Goal: Book appointment/travel/reservation

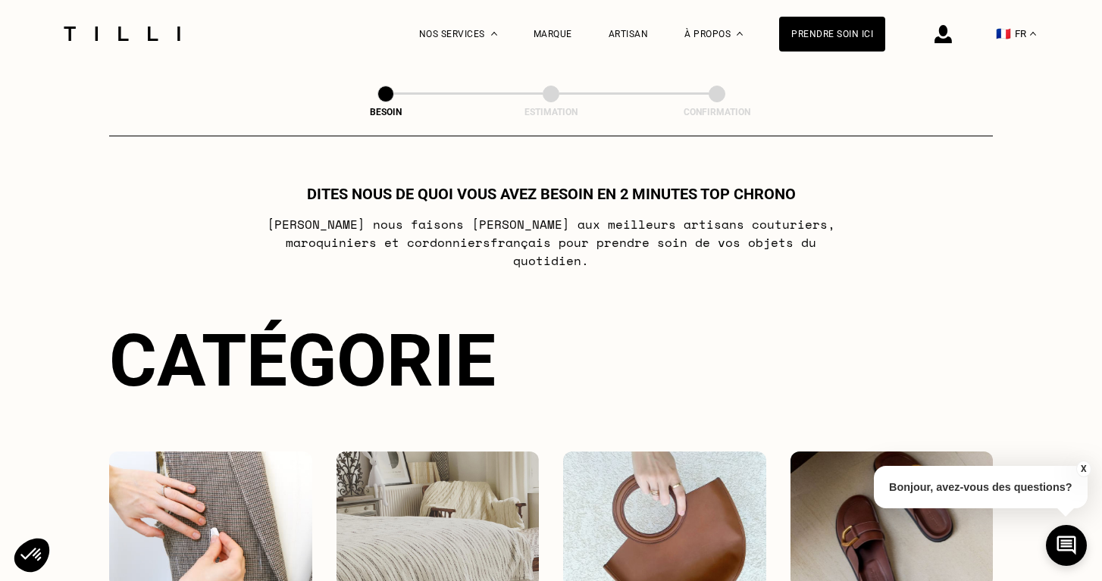
select select "FR"
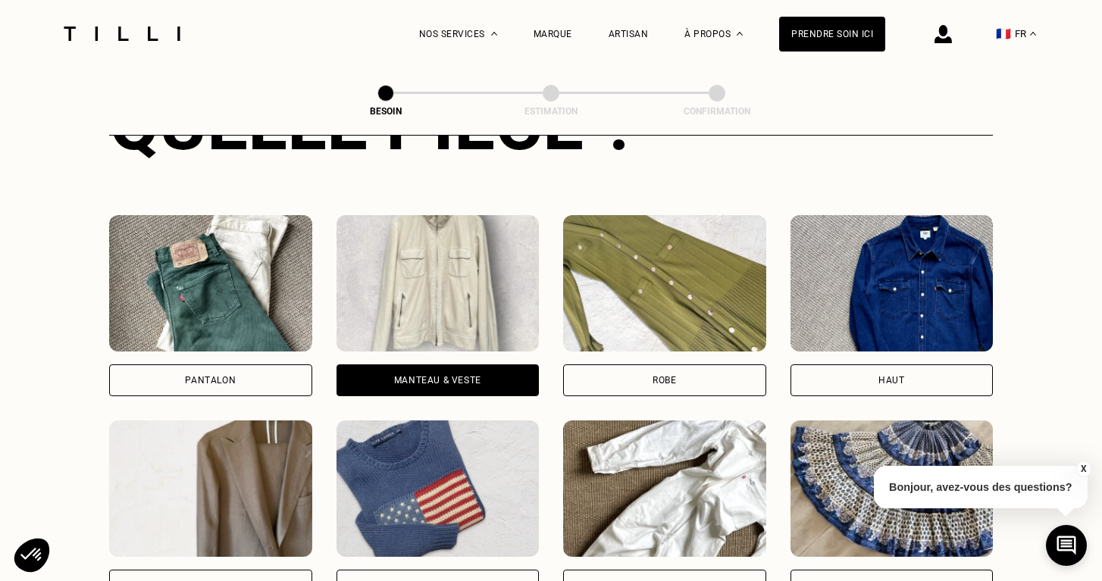
scroll to position [648, 0]
click at [422, 311] on img at bounding box center [438, 283] width 203 height 136
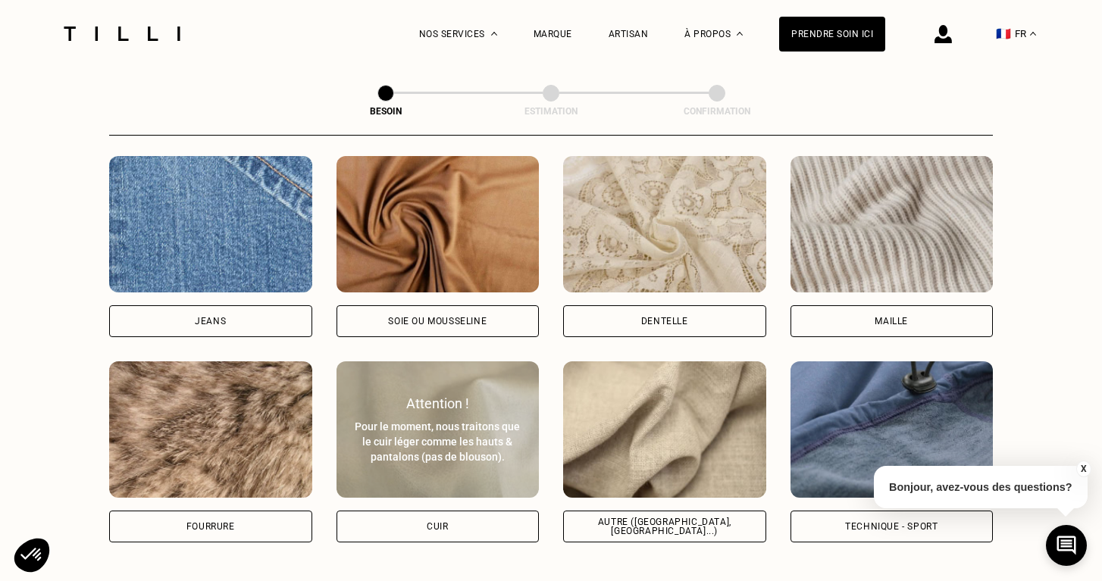
scroll to position [1625, 0]
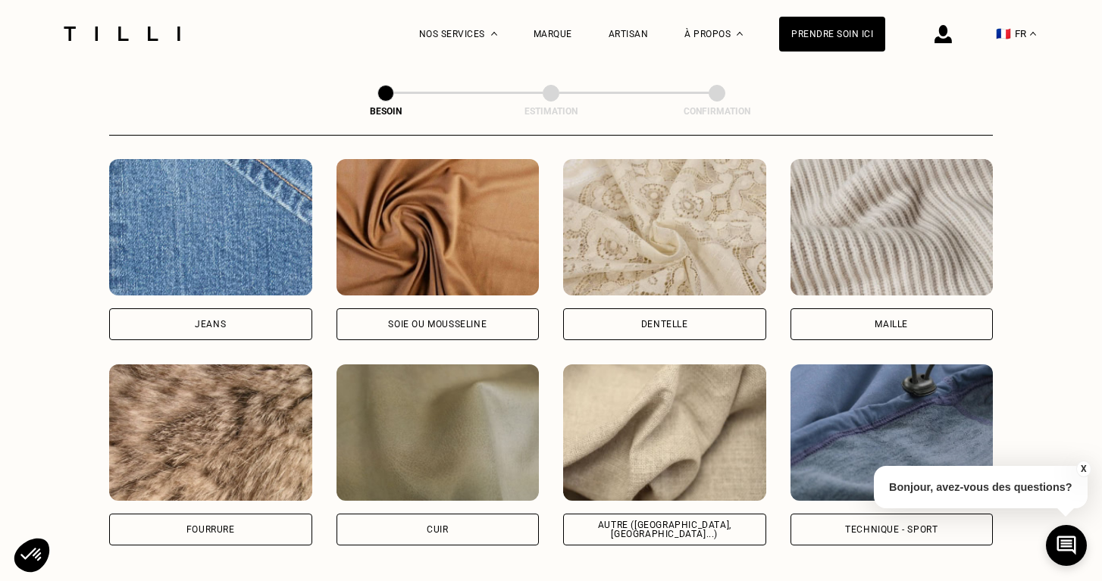
click at [680, 409] on img at bounding box center [664, 433] width 203 height 136
select select "FR"
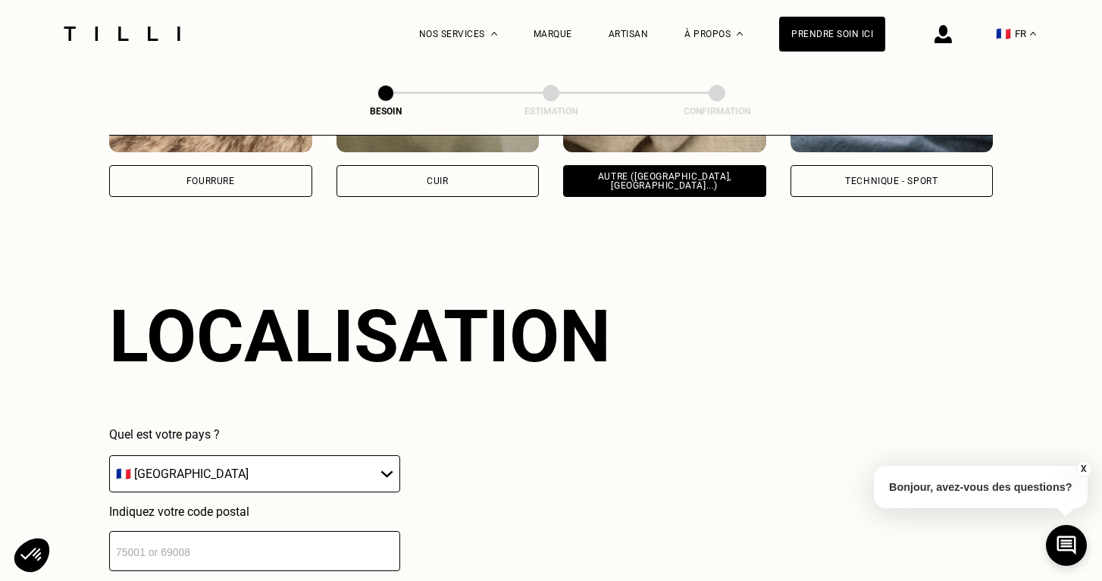
scroll to position [2032, 0]
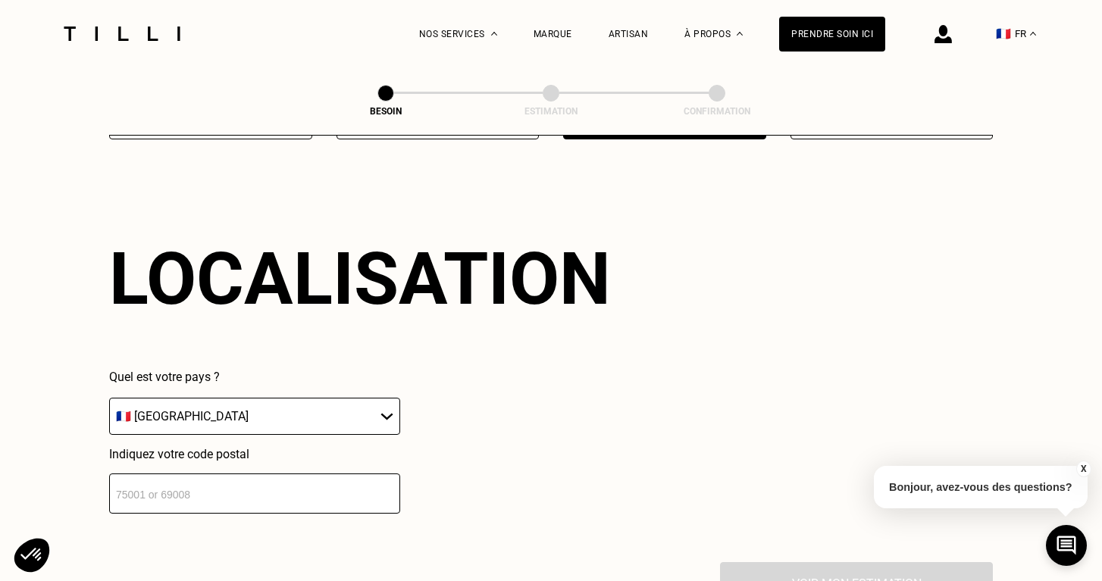
click at [149, 486] on input "number" at bounding box center [254, 494] width 291 height 40
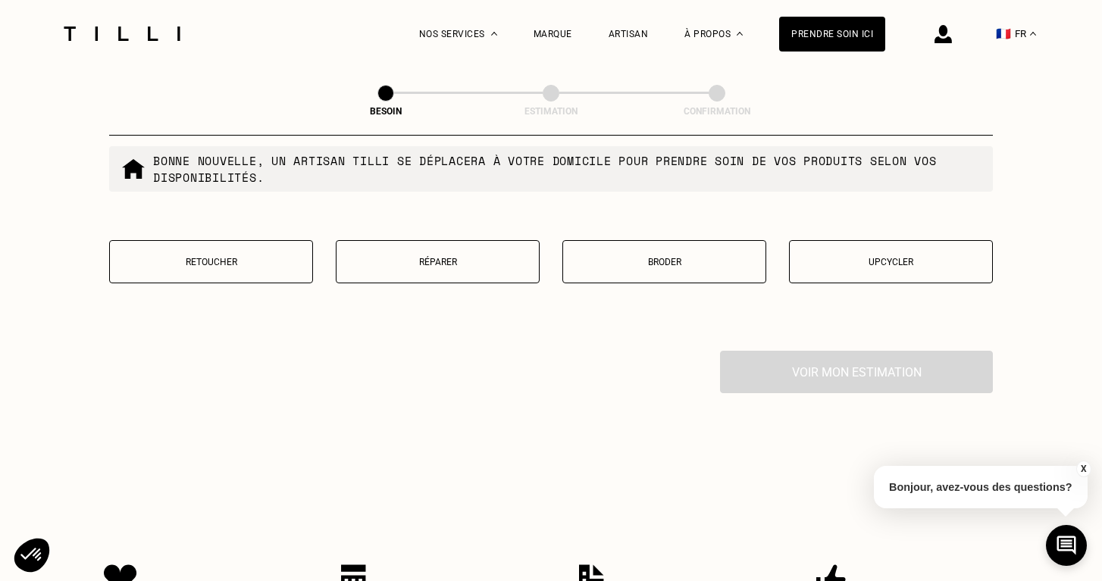
scroll to position [2658, 0]
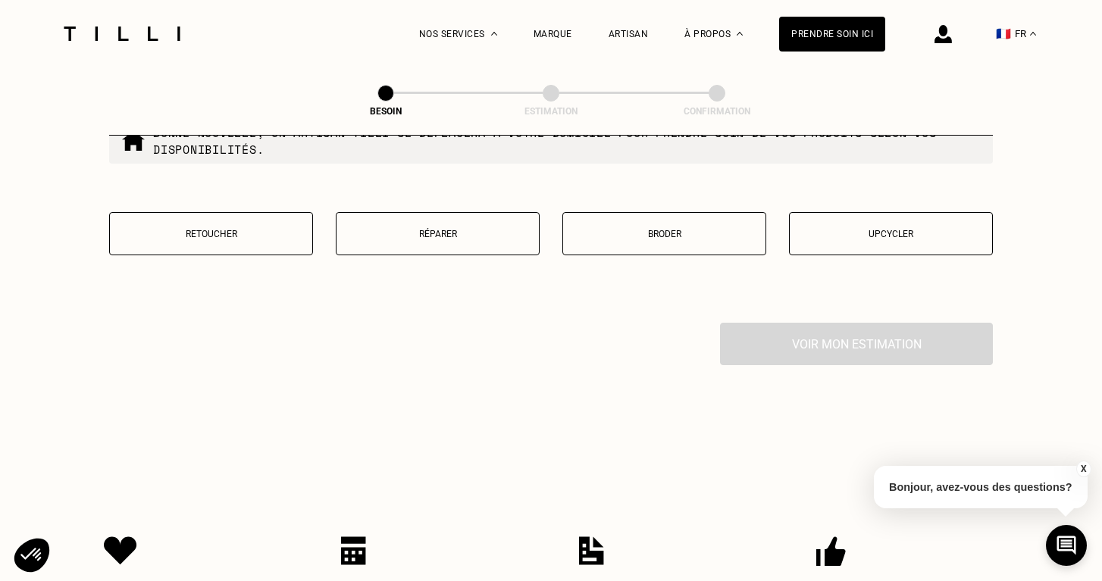
type input "94000"
click at [444, 229] on p "Réparer" at bounding box center [437, 234] width 187 height 11
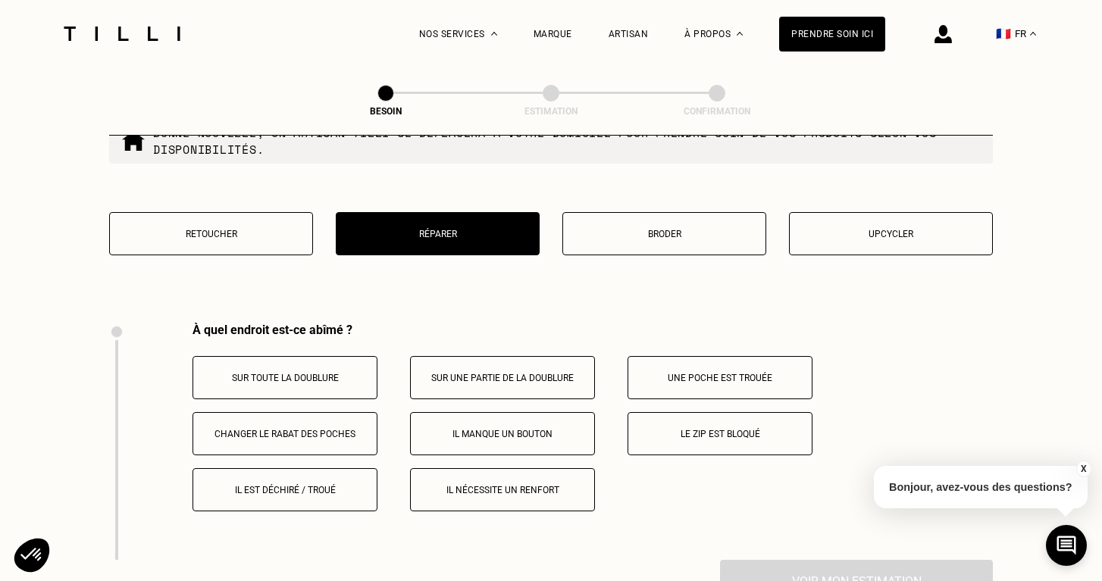
scroll to position [2798, 0]
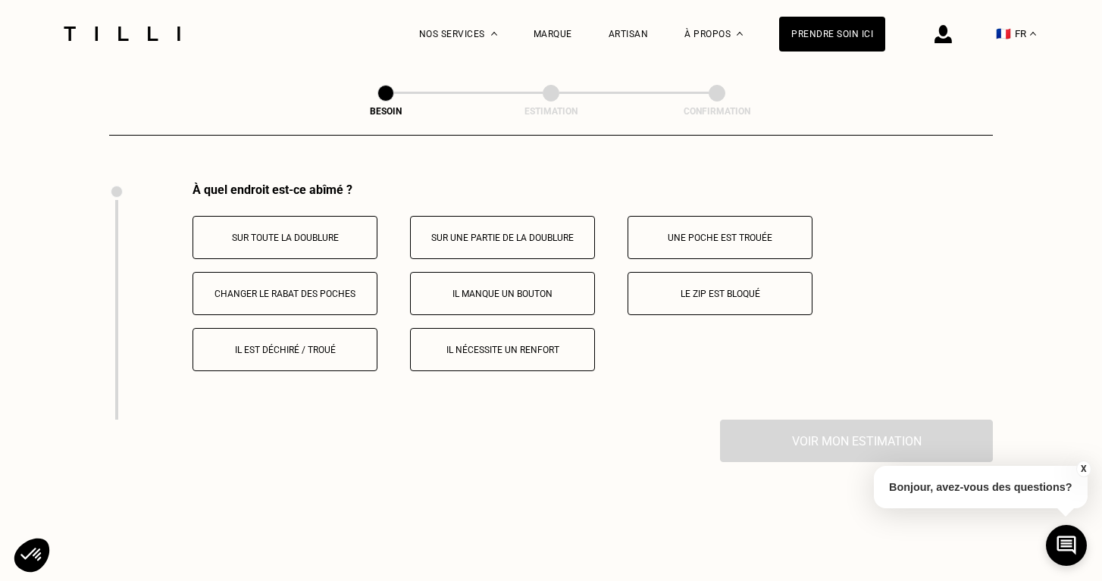
click at [321, 233] on p "Sur toute la doublure" at bounding box center [285, 238] width 168 height 11
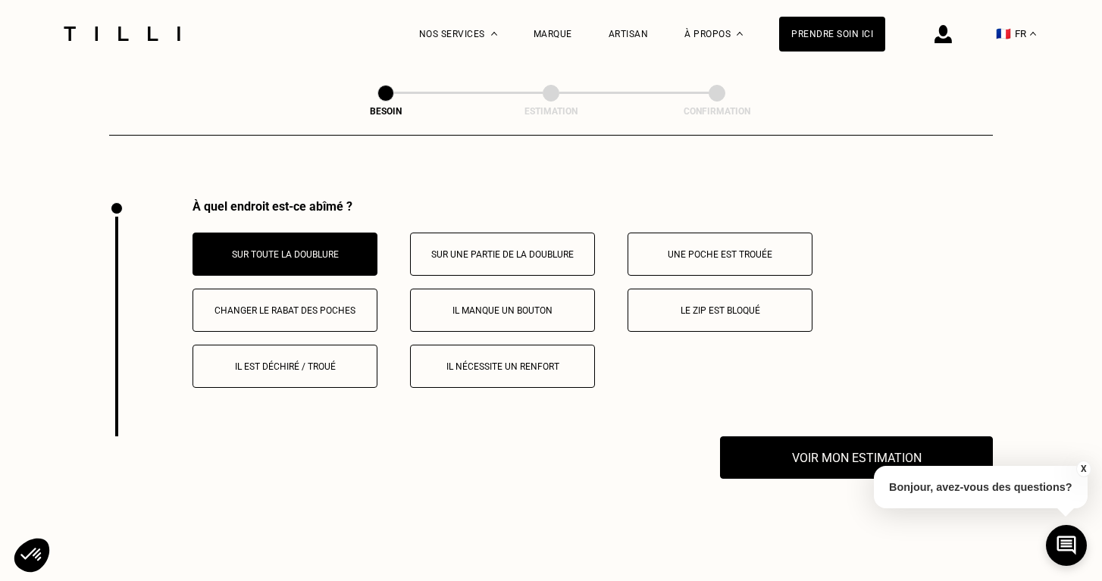
scroll to position [2780, 0]
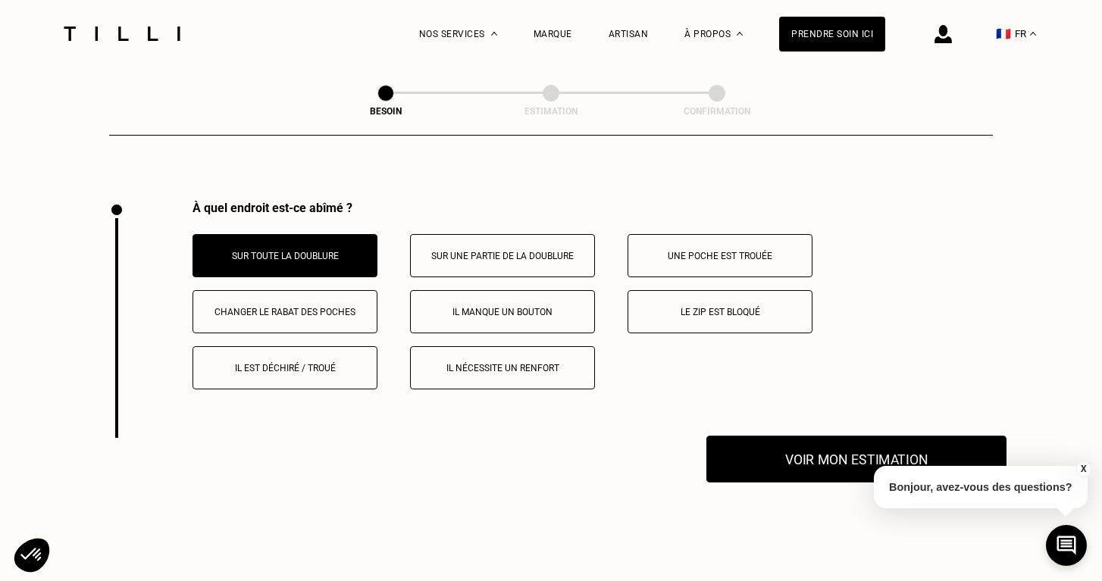
click at [807, 449] on button "Voir mon estimation" at bounding box center [857, 459] width 300 height 47
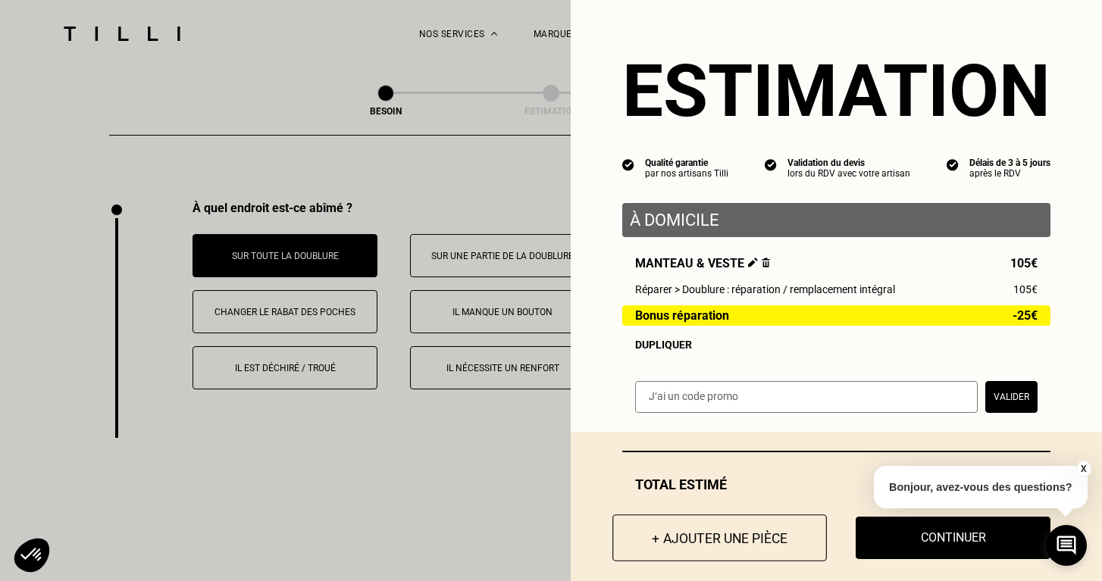
click at [725, 536] on button "+ Ajouter une pièce" at bounding box center [720, 538] width 215 height 47
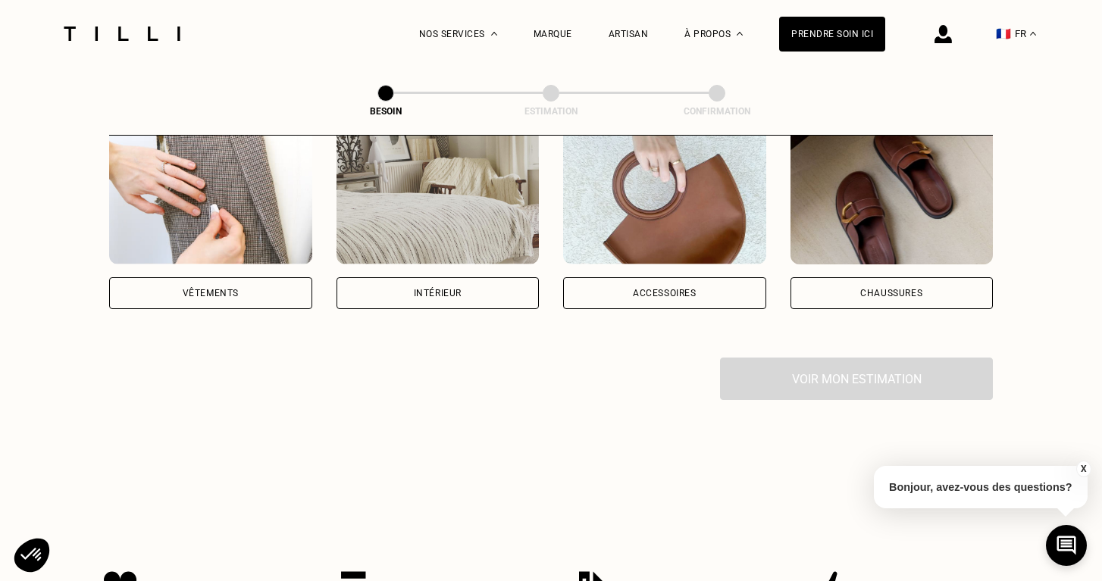
scroll to position [324, 0]
click at [249, 277] on div "Vêtements" at bounding box center [210, 293] width 203 height 32
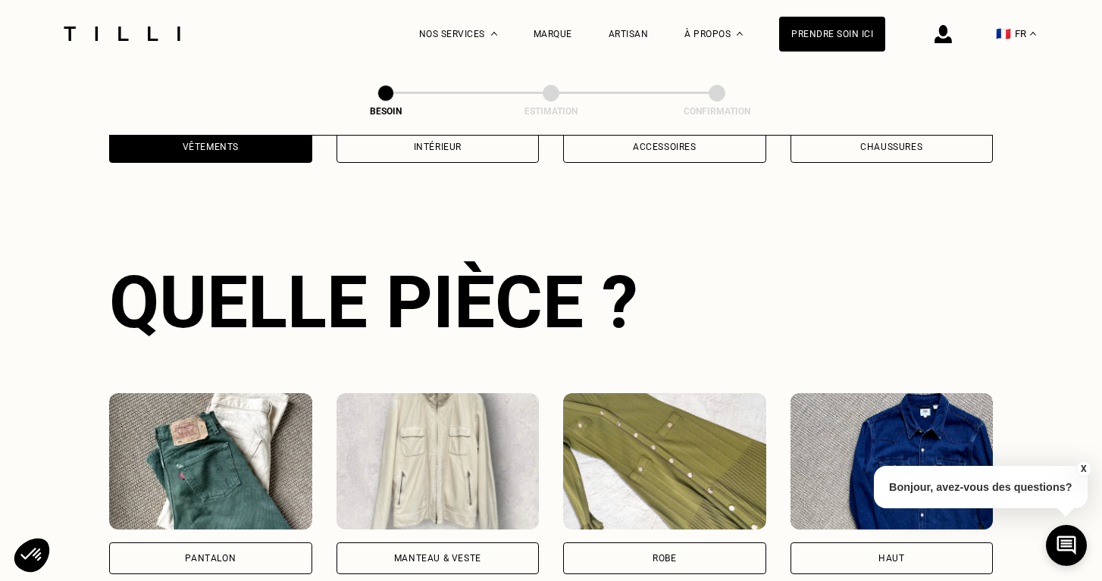
scroll to position [493, 0]
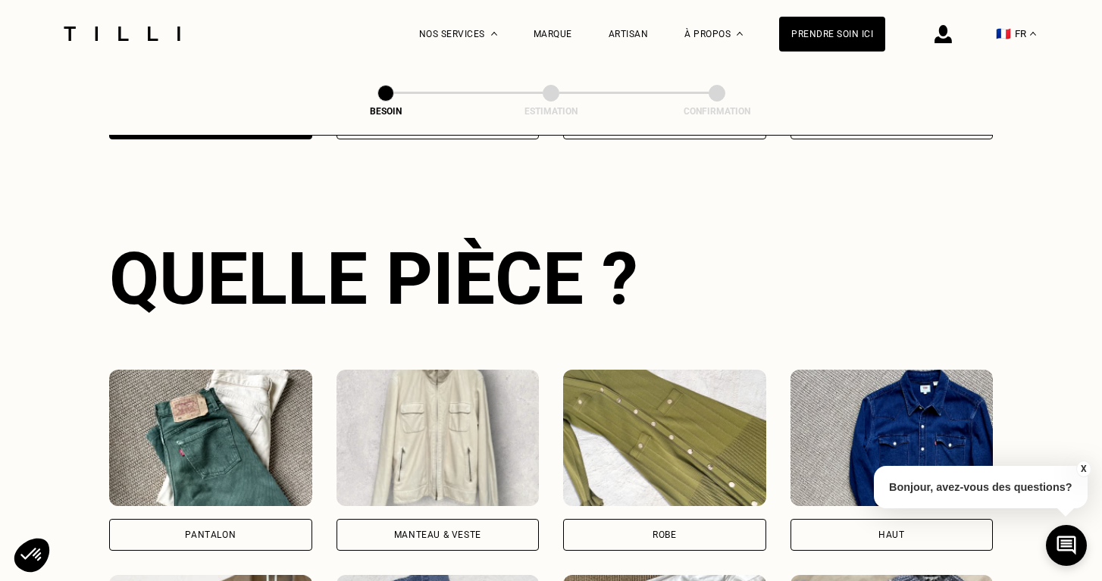
click at [430, 416] on img at bounding box center [438, 438] width 203 height 136
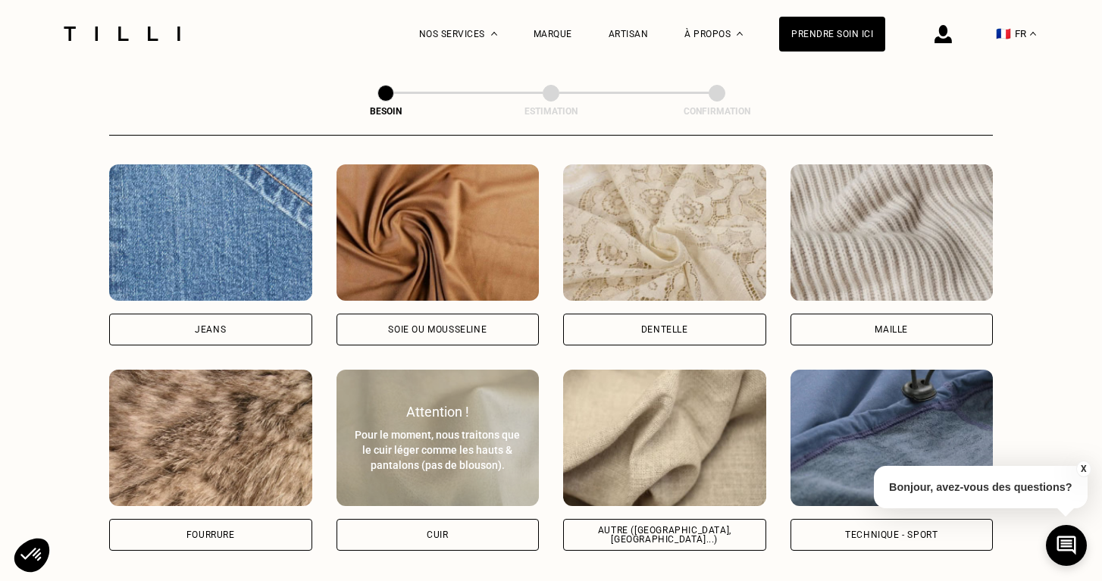
scroll to position [1621, 0]
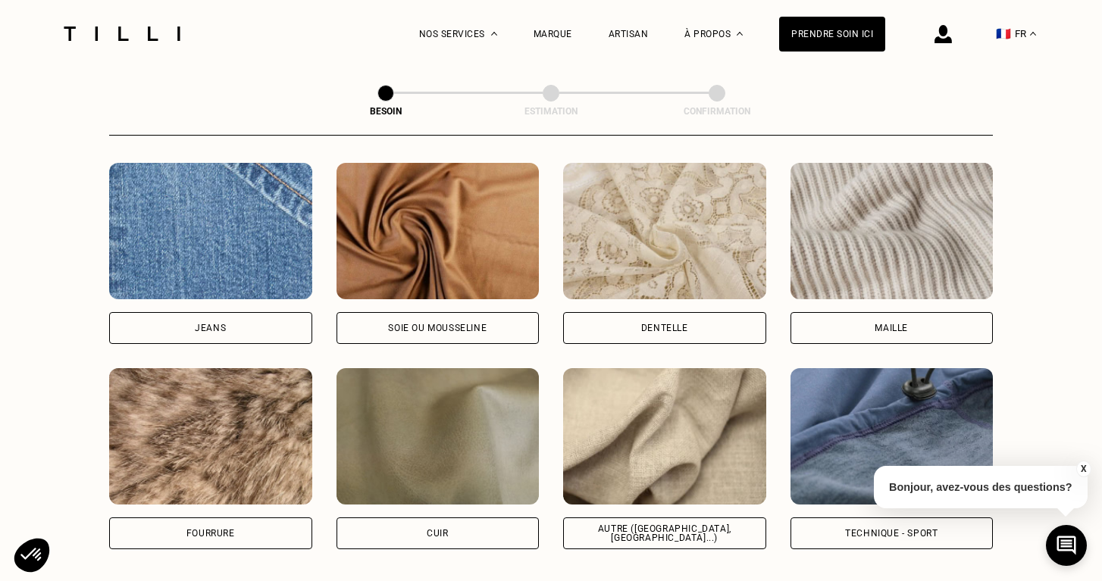
click at [684, 455] on img at bounding box center [664, 436] width 203 height 136
select select "FR"
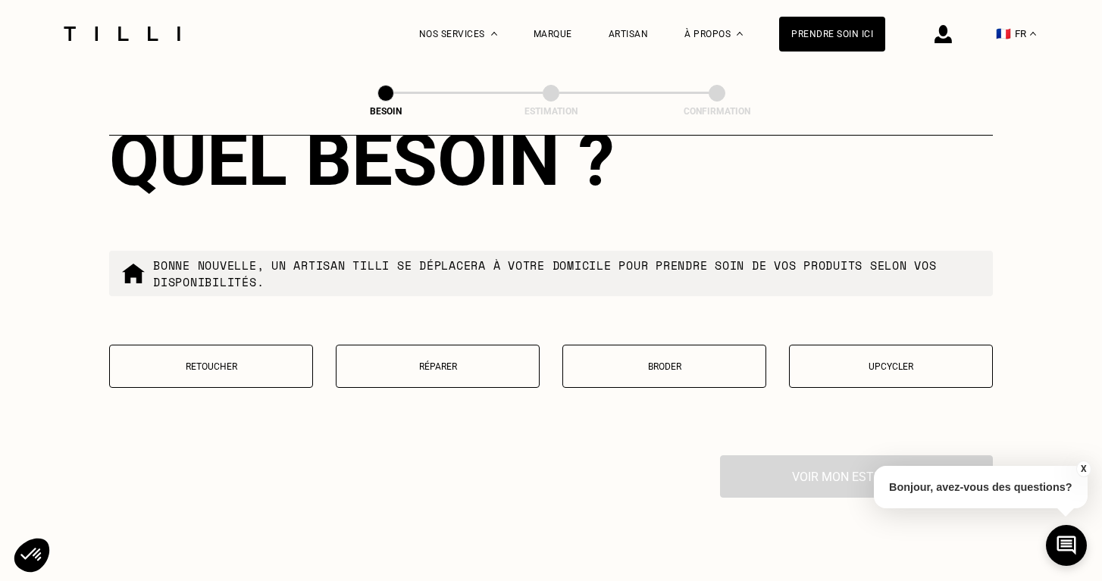
scroll to position [2527, 0]
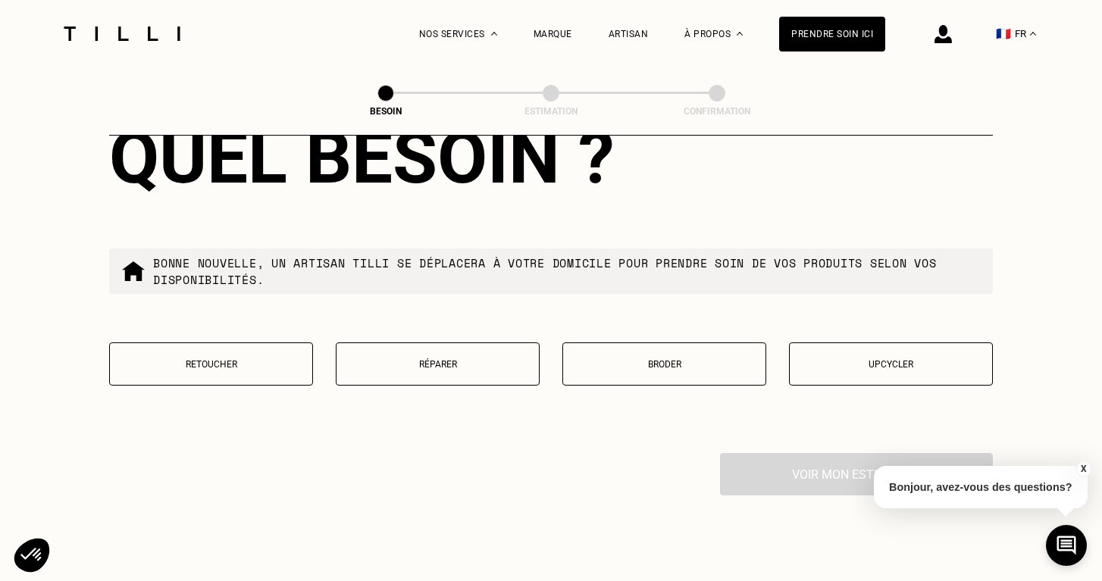
click at [443, 359] on p "Réparer" at bounding box center [437, 364] width 187 height 11
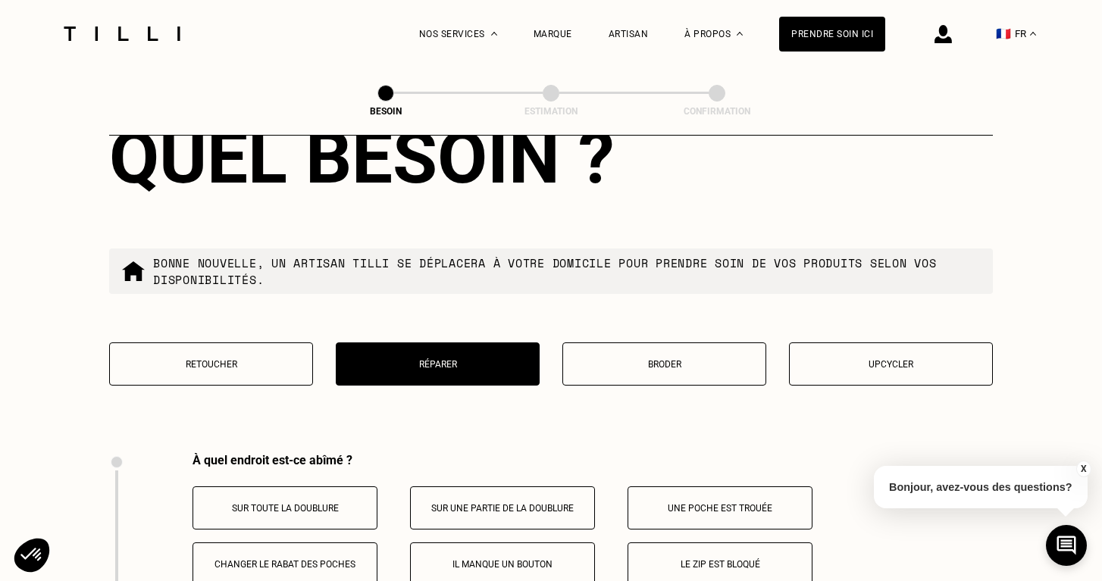
scroll to position [2798, 0]
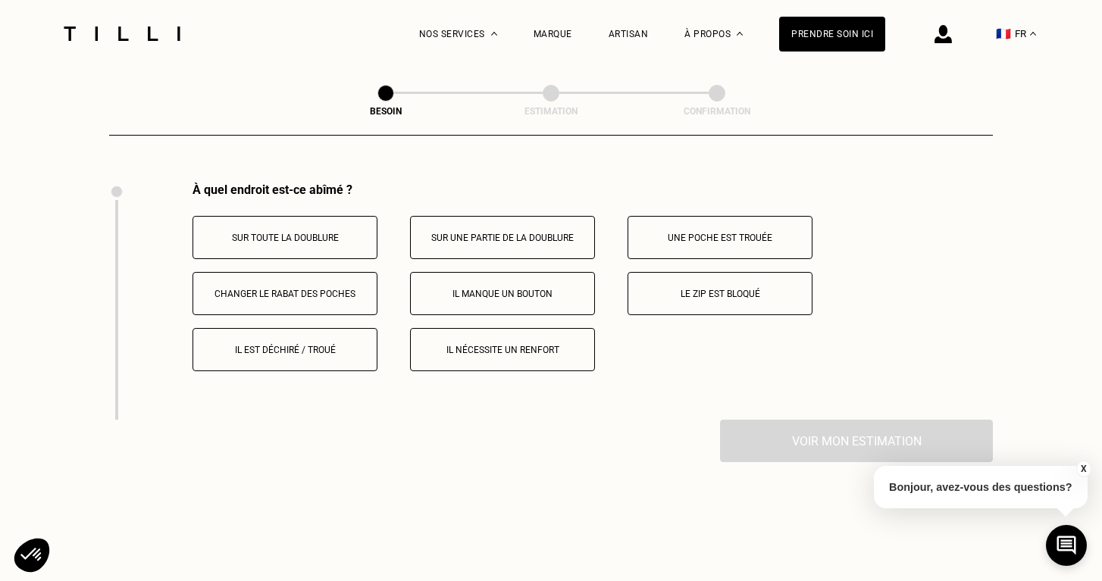
click at [666, 272] on button "Le zip est bloqué" at bounding box center [720, 293] width 185 height 43
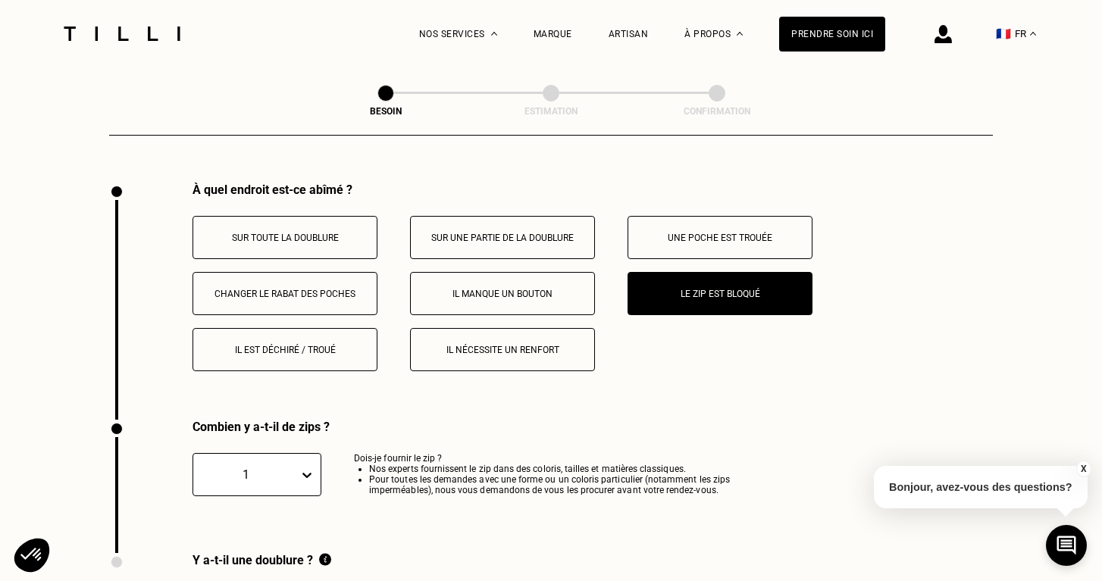
scroll to position [3035, 0]
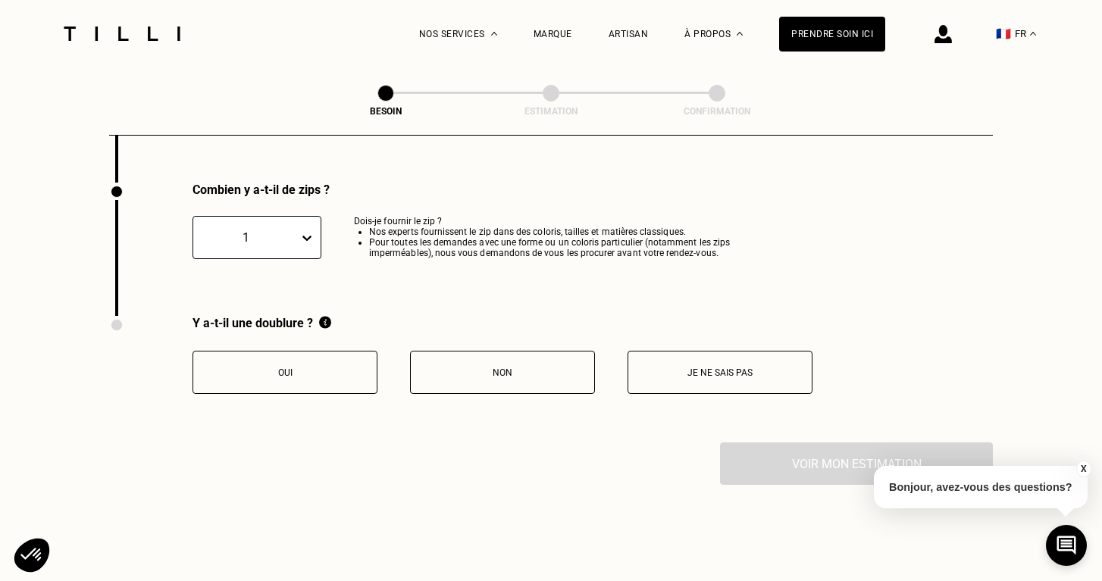
click at [279, 368] on p "Oui" at bounding box center [285, 373] width 168 height 11
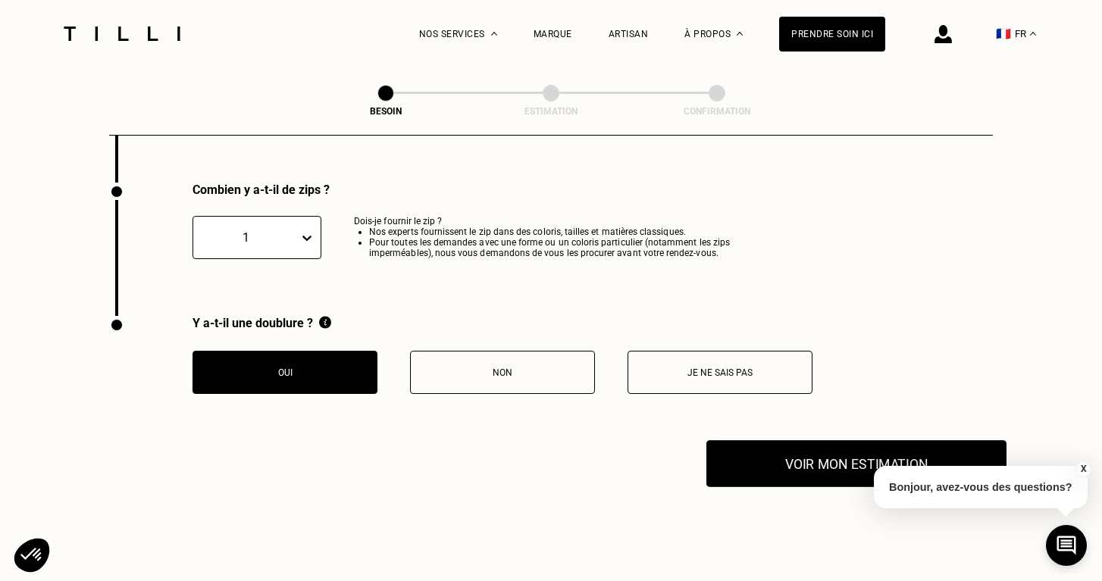
click at [860, 454] on button "Voir mon estimation" at bounding box center [857, 463] width 300 height 47
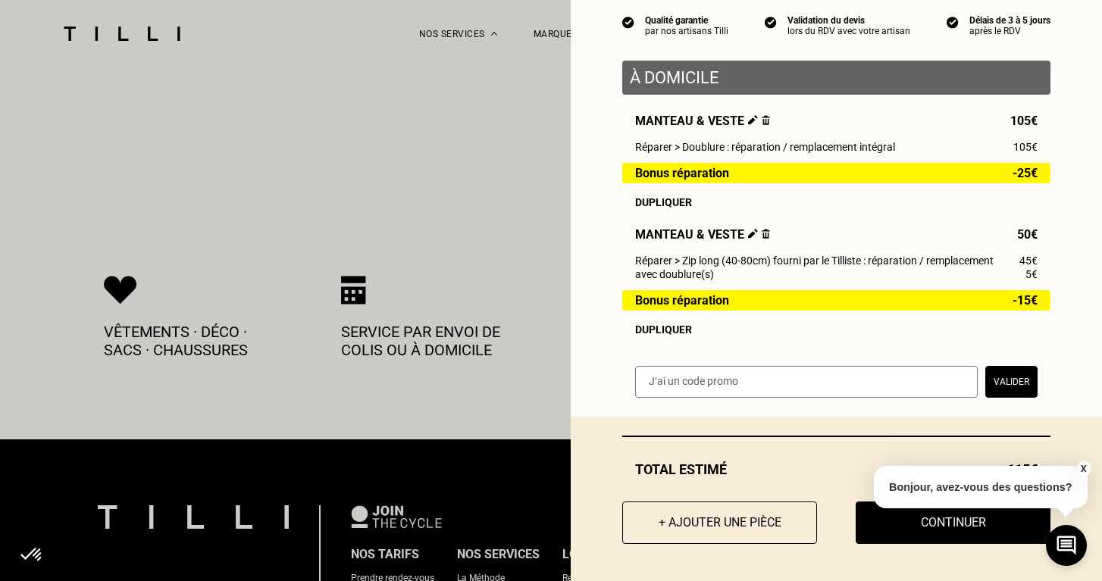
scroll to position [3417, 0]
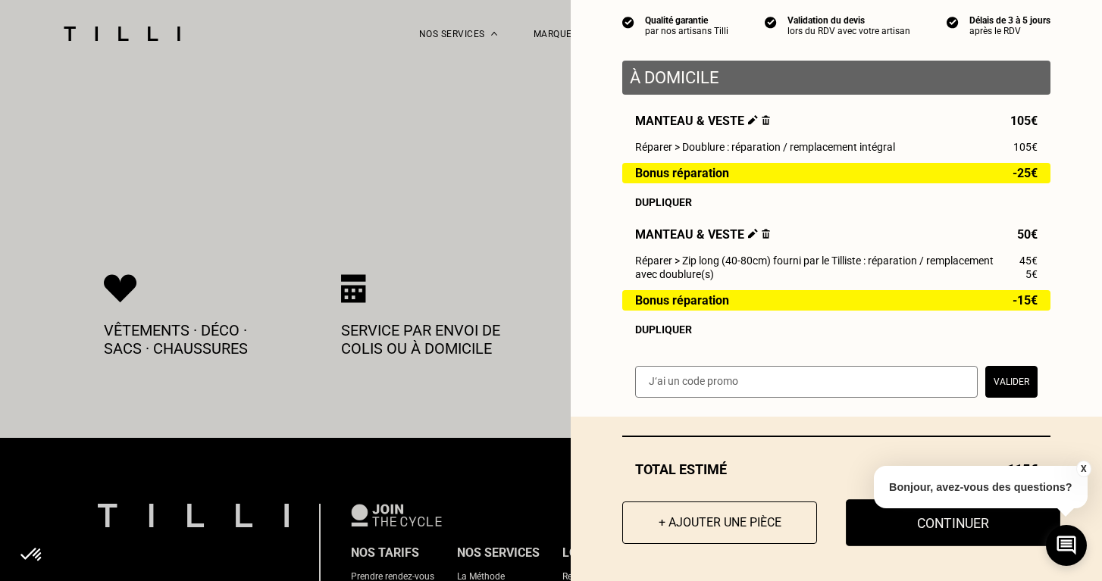
click at [967, 524] on button "Continuer" at bounding box center [953, 523] width 215 height 47
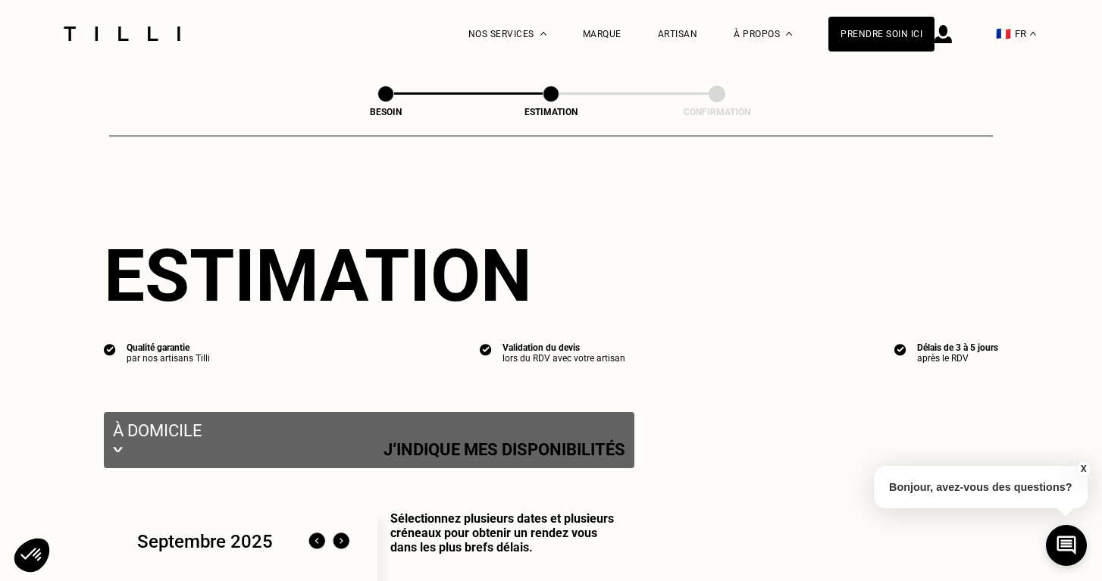
select select "FR"
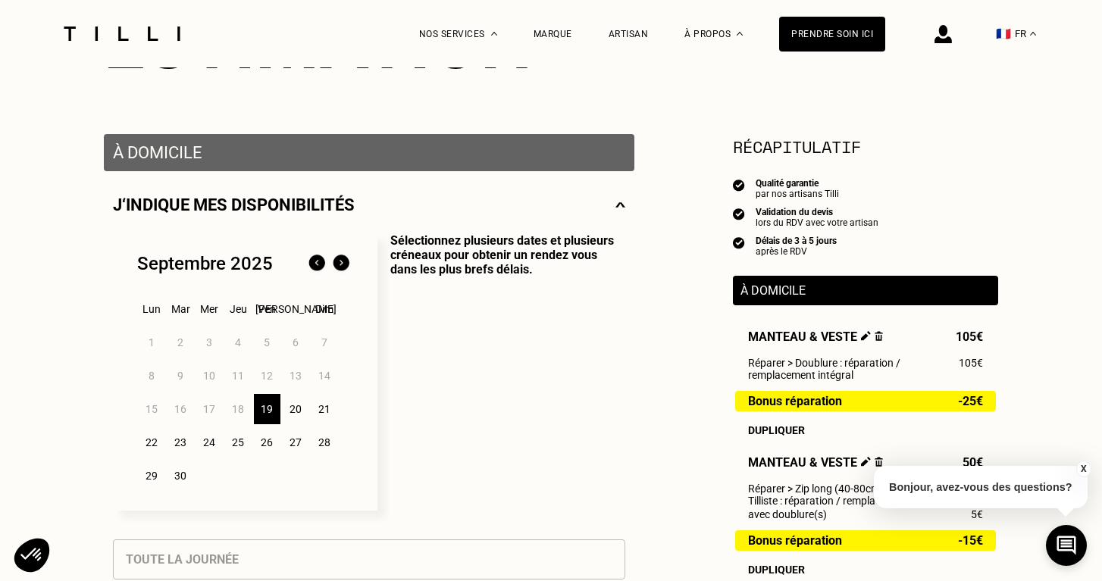
scroll to position [236, 0]
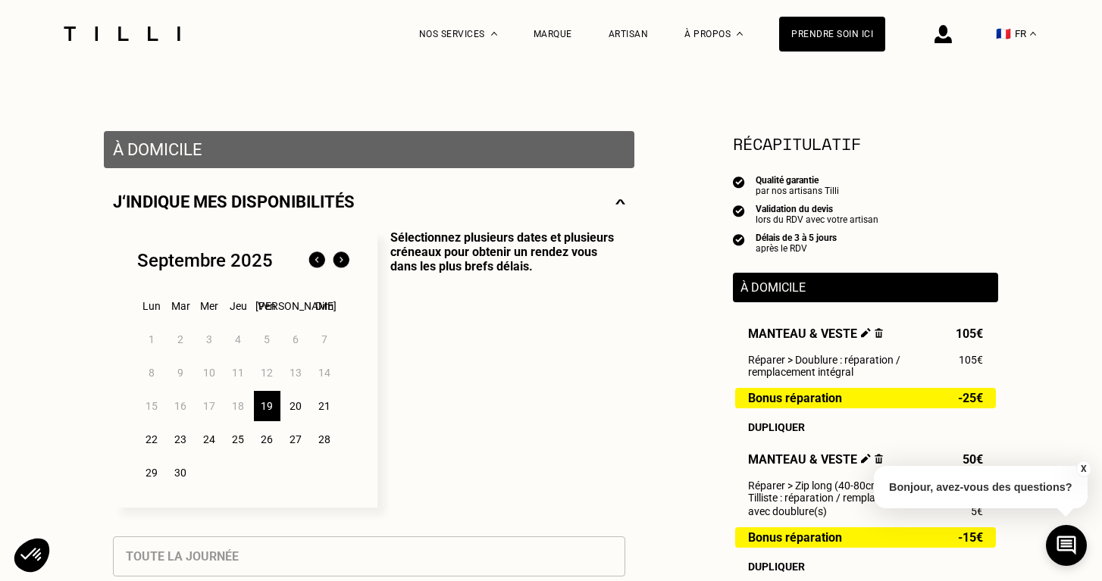
click at [152, 437] on div "22" at bounding box center [152, 440] width 27 height 30
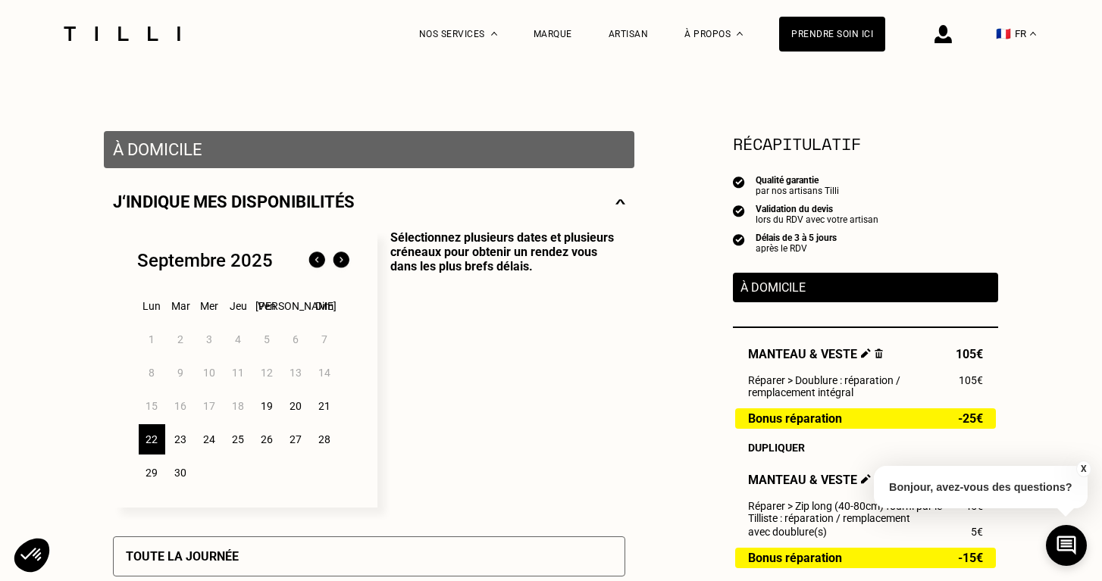
click at [213, 441] on div "24" at bounding box center [209, 440] width 27 height 30
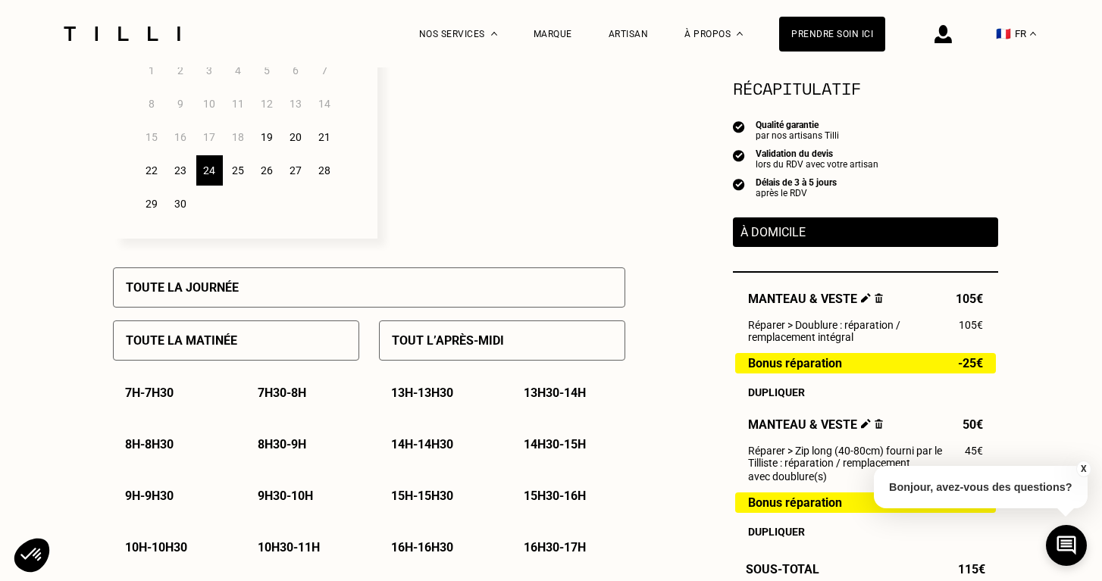
scroll to position [506, 0]
click at [486, 339] on p "Tout l’après-midi" at bounding box center [448, 340] width 112 height 14
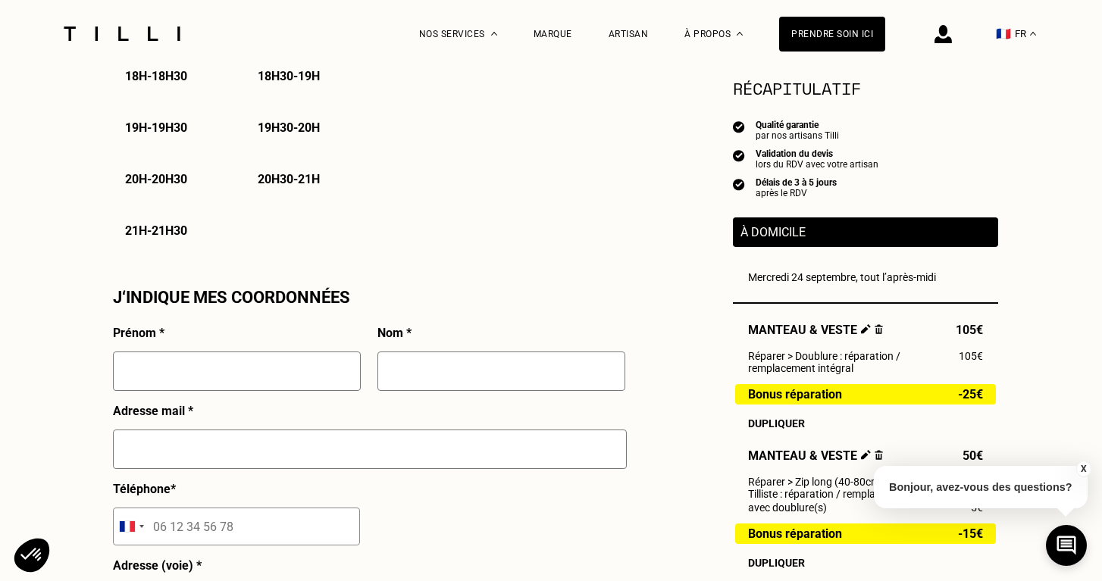
scroll to position [1185, 0]
type input "[PERSON_NAME] [PERSON_NAME]"
type input "[PERSON_NAME]"
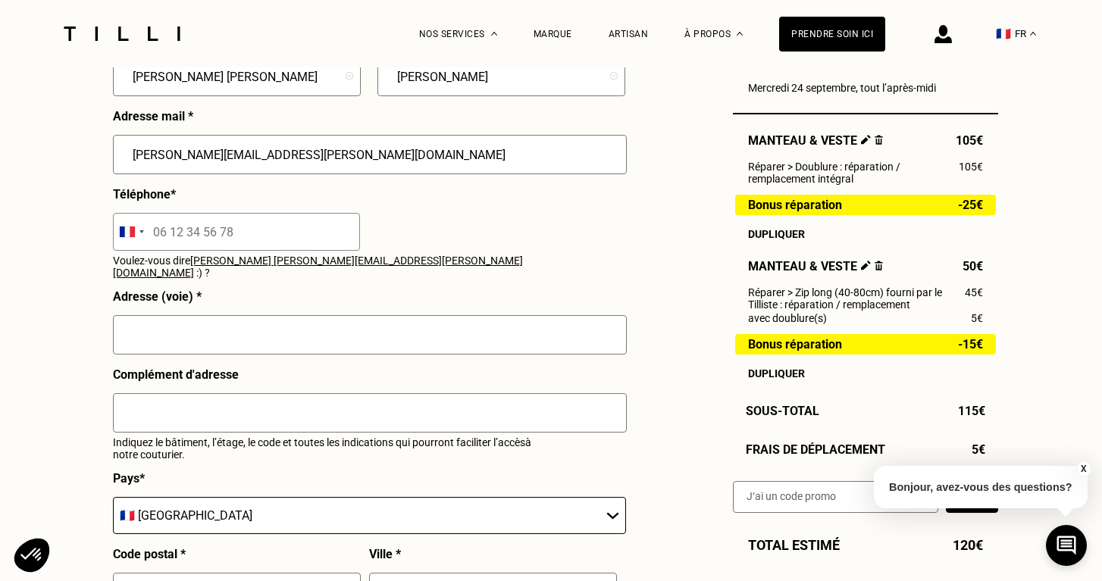
scroll to position [1480, 0]
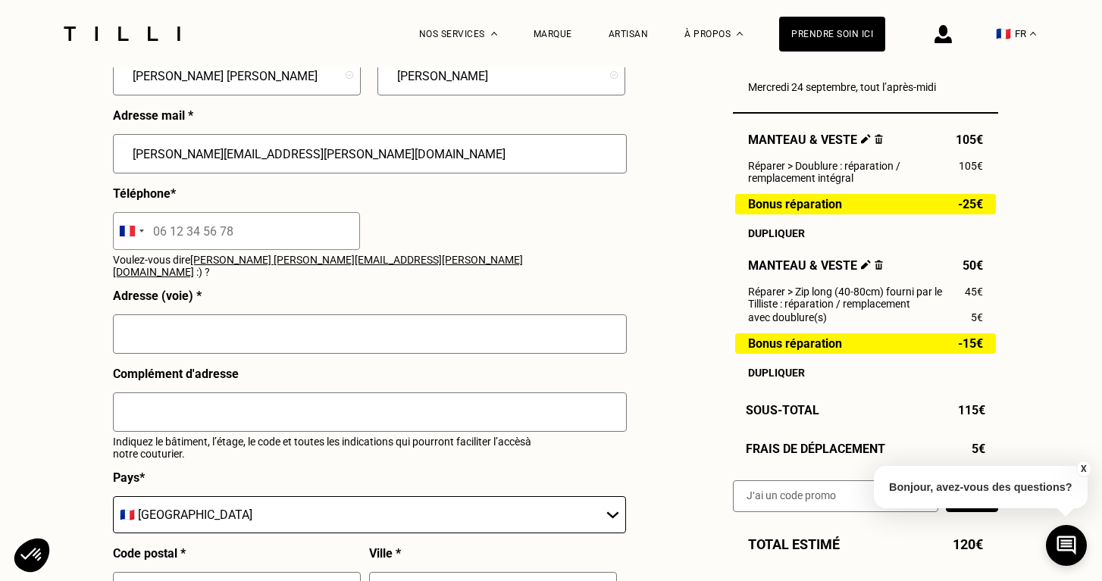
type input "[PERSON_NAME][EMAIL_ADDRESS][PERSON_NAME][DOMAIN_NAME]"
click at [151, 230] on input "tel" at bounding box center [236, 231] width 247 height 38
type input "07 83 35 11 02"
click at [135, 315] on input "text" at bounding box center [370, 334] width 514 height 39
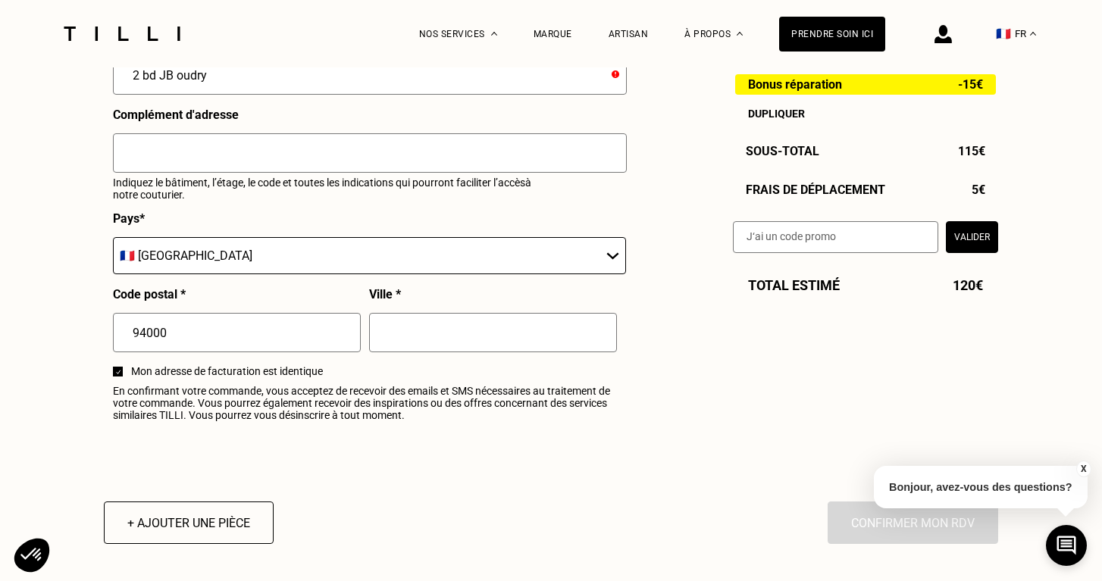
scroll to position [1740, 0]
type input "2 bd JB oudry"
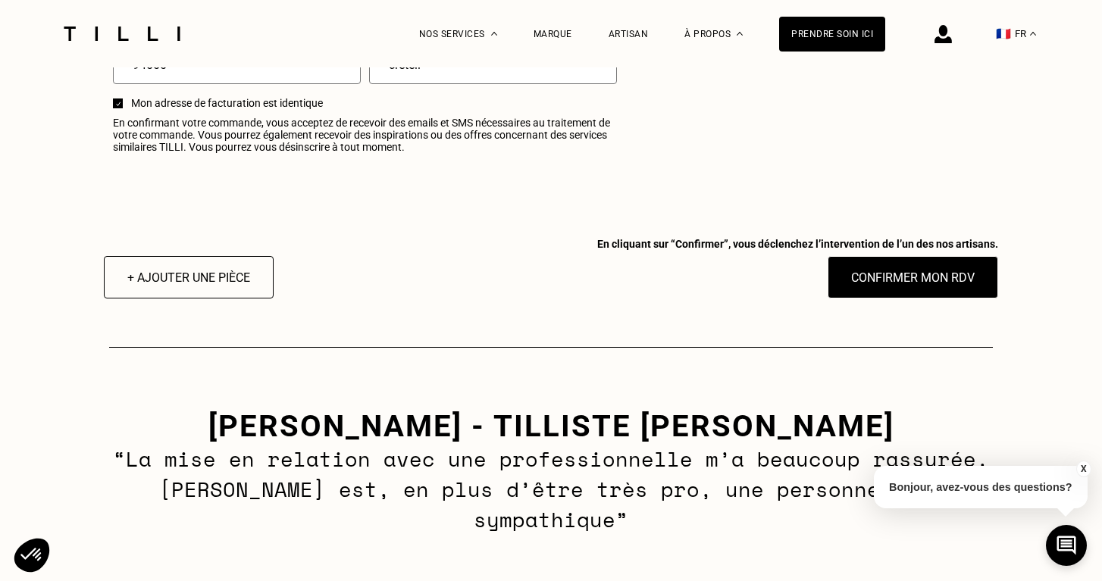
scroll to position [2009, 0]
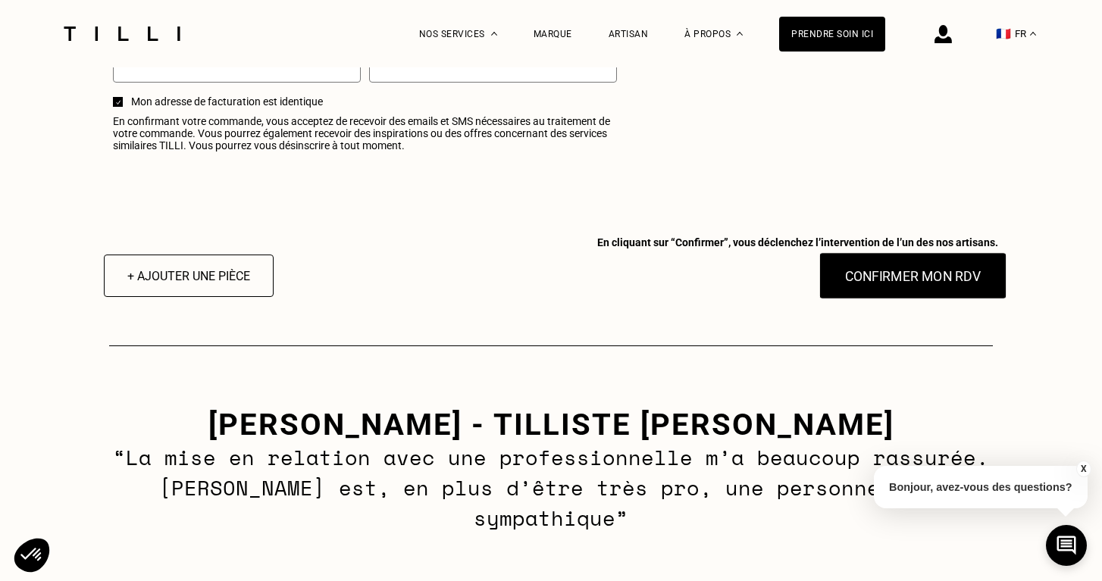
type input "creteil"
click at [928, 266] on button "Confirmer mon RDV" at bounding box center [913, 275] width 188 height 47
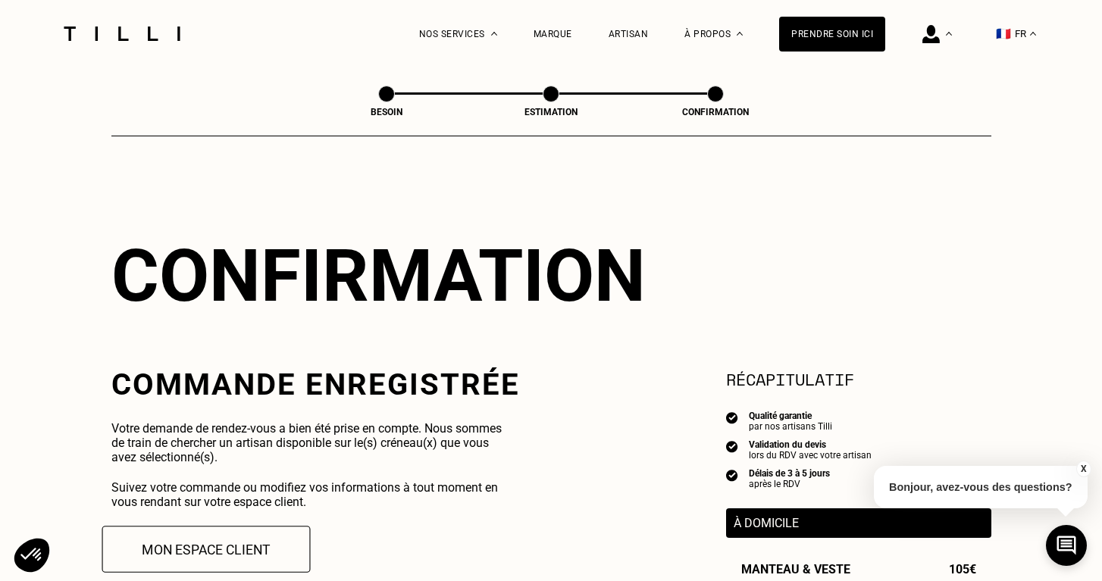
click at [225, 549] on button "Mon espace client" at bounding box center [206, 549] width 208 height 47
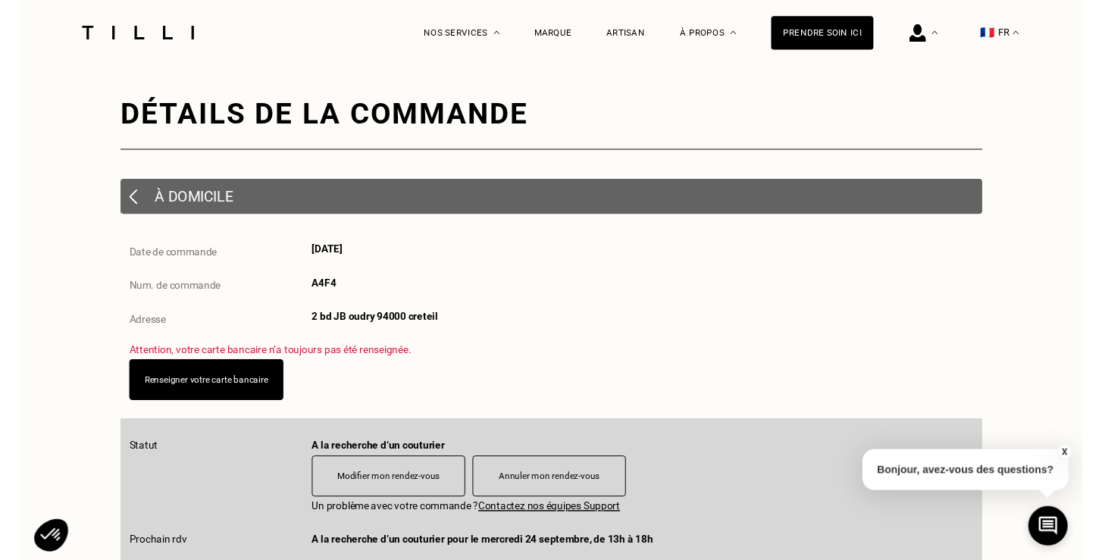
scroll to position [27, 0]
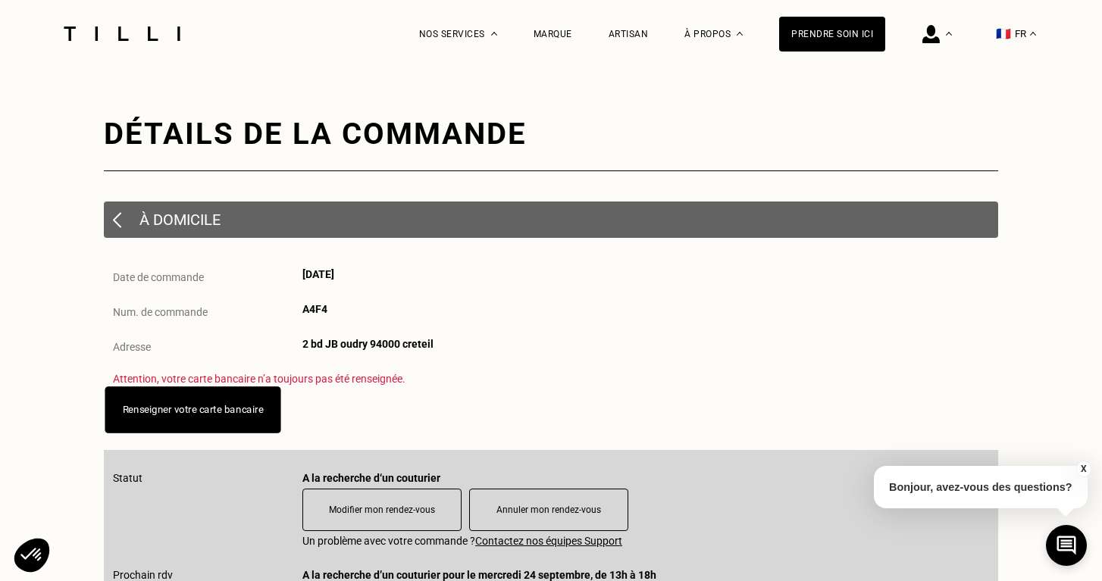
click at [249, 410] on link "Renseigner votre carte bancaire" at bounding box center [193, 409] width 141 height 11
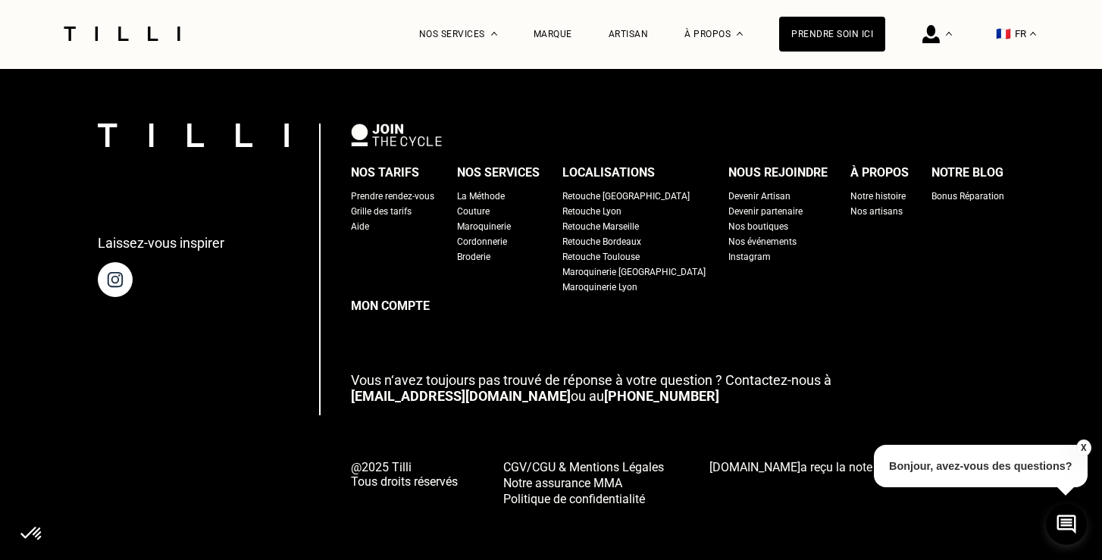
scroll to position [1876, 0]
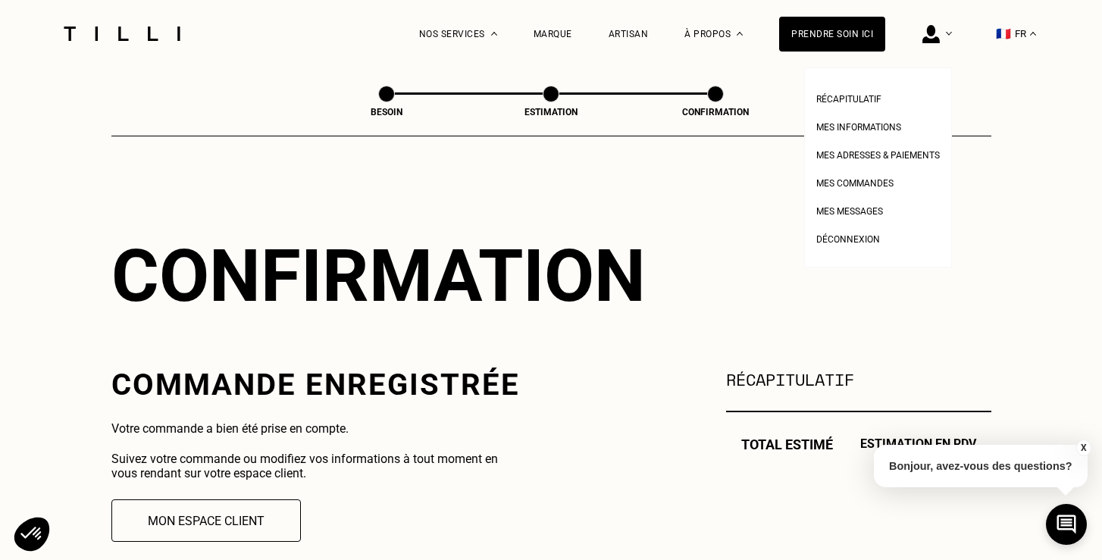
click at [936, 30] on img at bounding box center [931, 34] width 17 height 18
click at [859, 99] on span "Récapitulatif" at bounding box center [848, 99] width 65 height 11
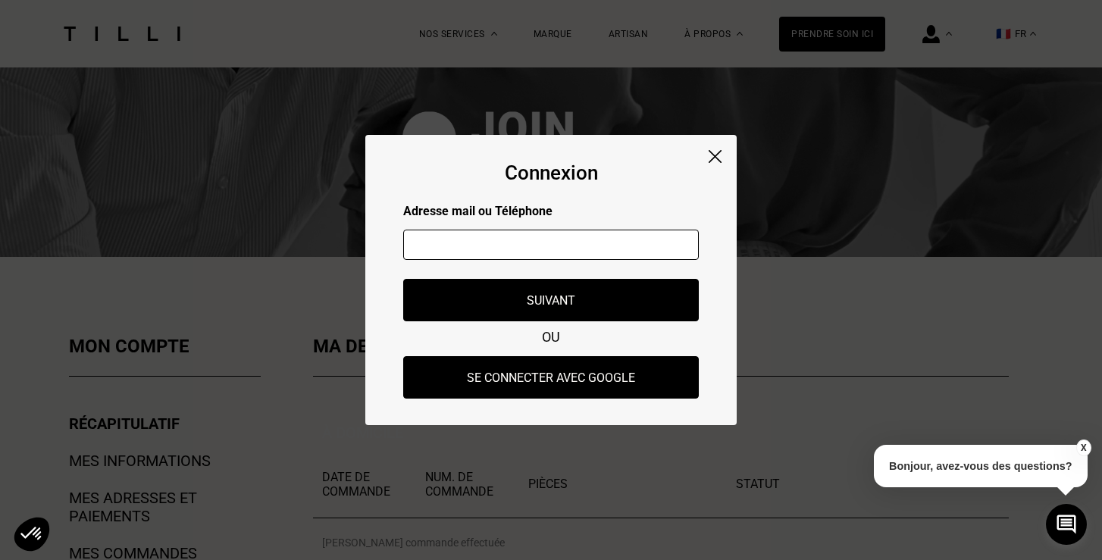
click at [439, 248] on input "text" at bounding box center [551, 245] width 296 height 30
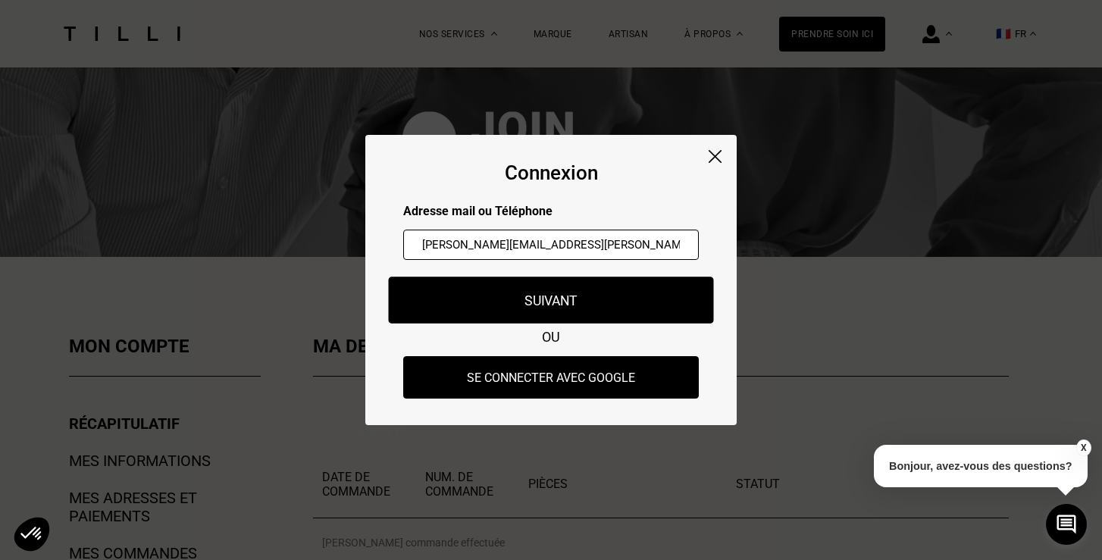
type input "[PERSON_NAME][EMAIL_ADDRESS][PERSON_NAME][DOMAIN_NAME]"
click at [546, 302] on button "Suivant" at bounding box center [551, 300] width 325 height 47
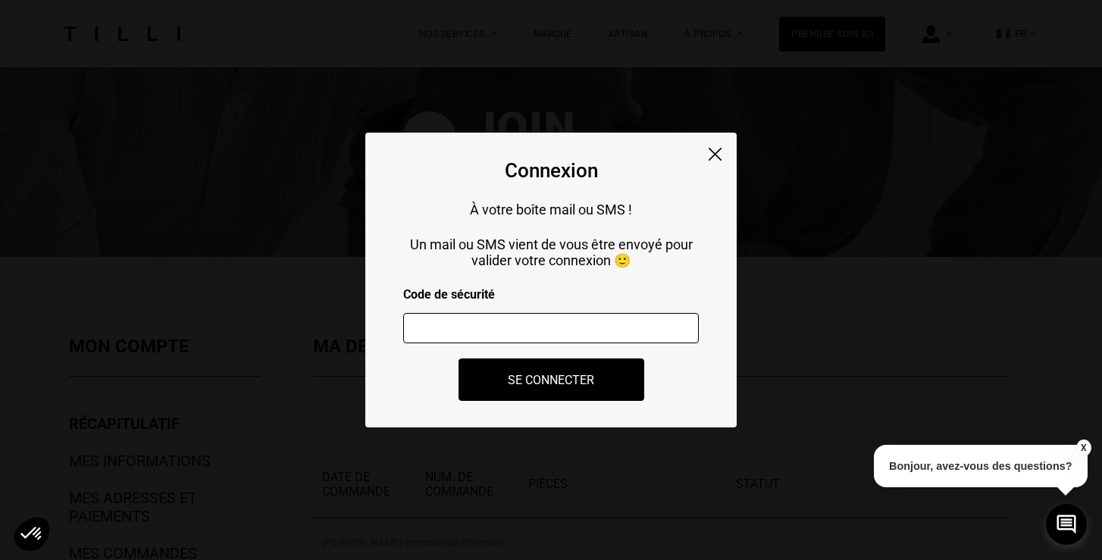
click at [414, 335] on input "number" at bounding box center [551, 328] width 296 height 30
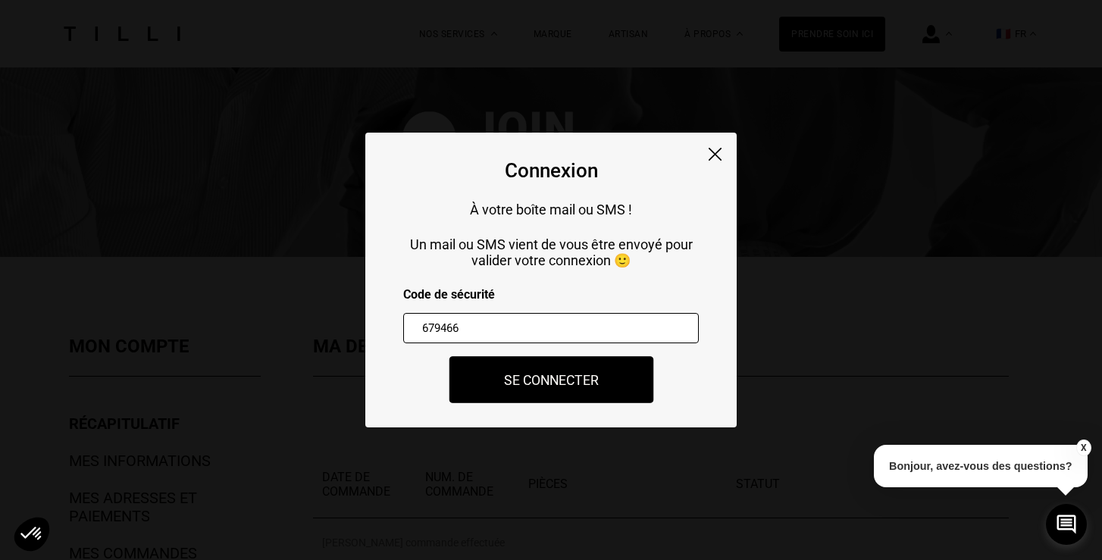
type input "679466"
click at [528, 370] on button "Se connecter" at bounding box center [551, 379] width 205 height 47
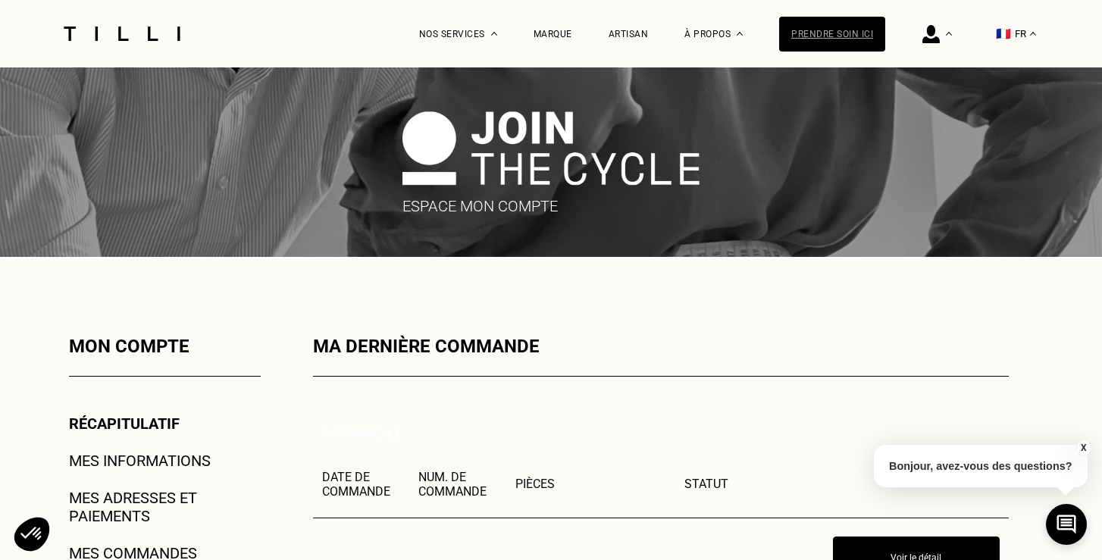
click at [842, 34] on div "Prendre soin ici" at bounding box center [832, 34] width 106 height 35
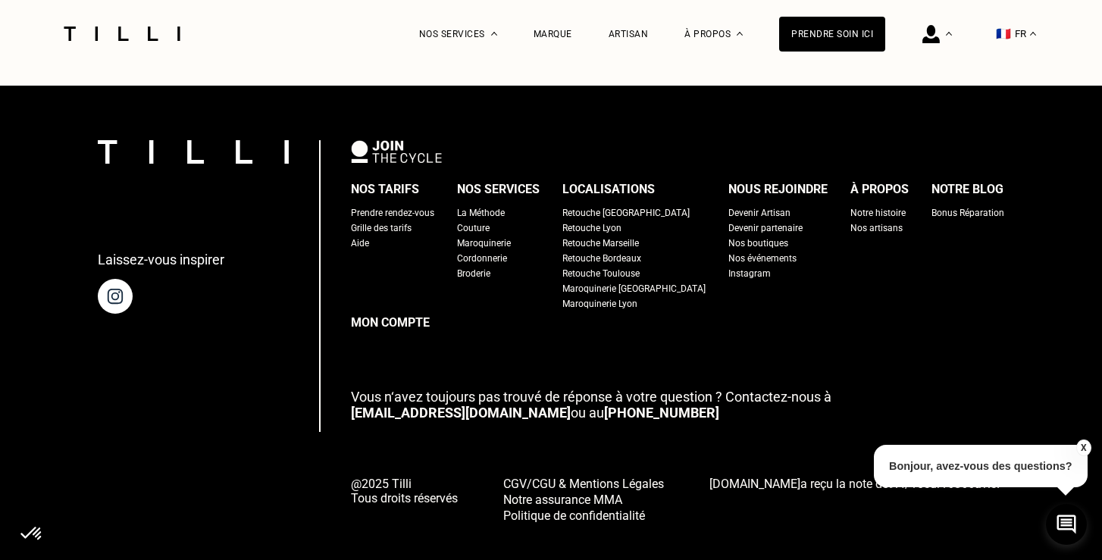
scroll to position [973, 0]
